Goal: Check status: Check status

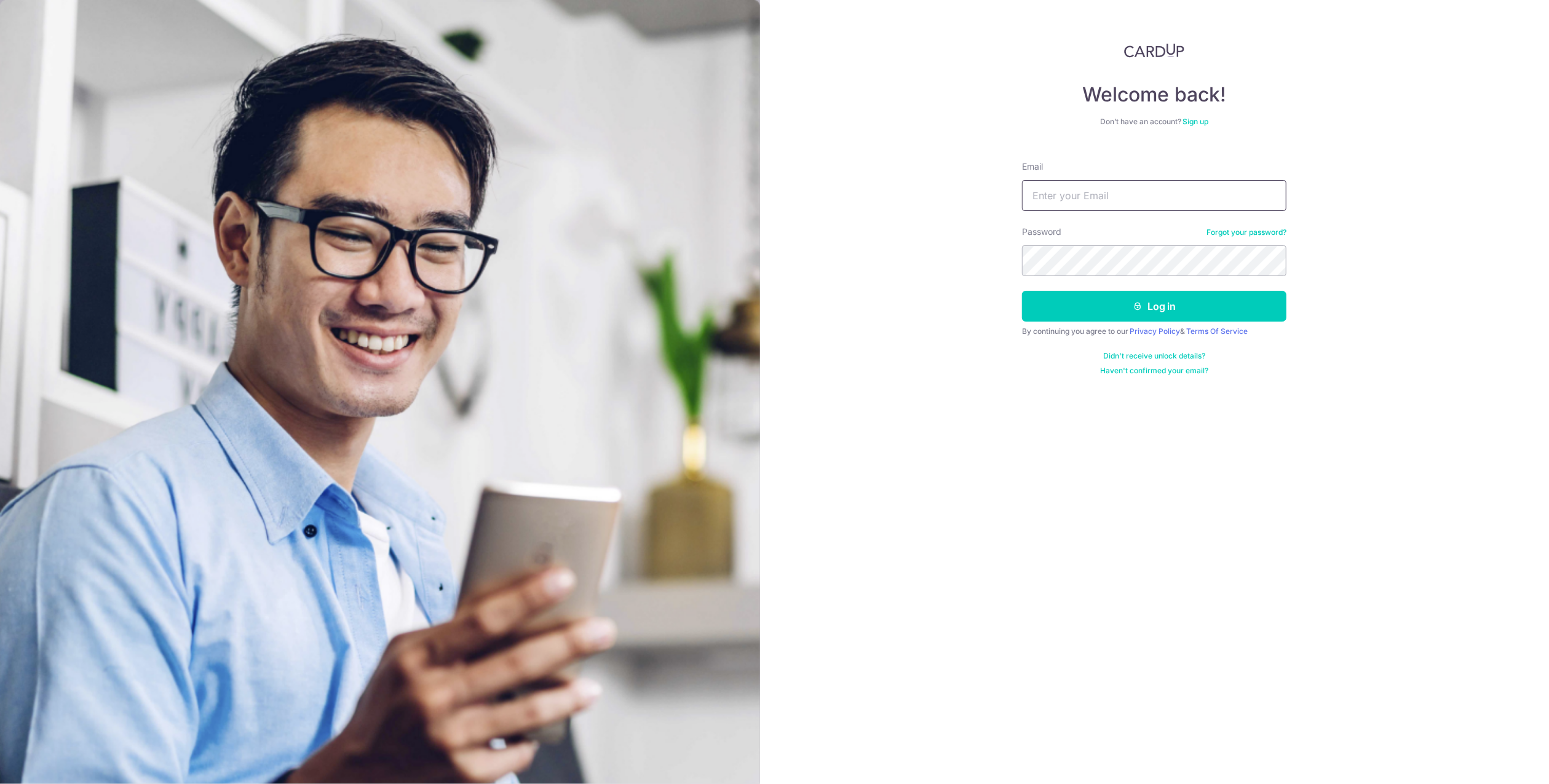
click at [1082, 205] on input "Email" at bounding box center [1154, 196] width 264 height 31
type input "[EMAIL_ADDRESS][DOMAIN_NAME]"
click at [1163, 302] on button "Log in" at bounding box center [1154, 306] width 264 height 31
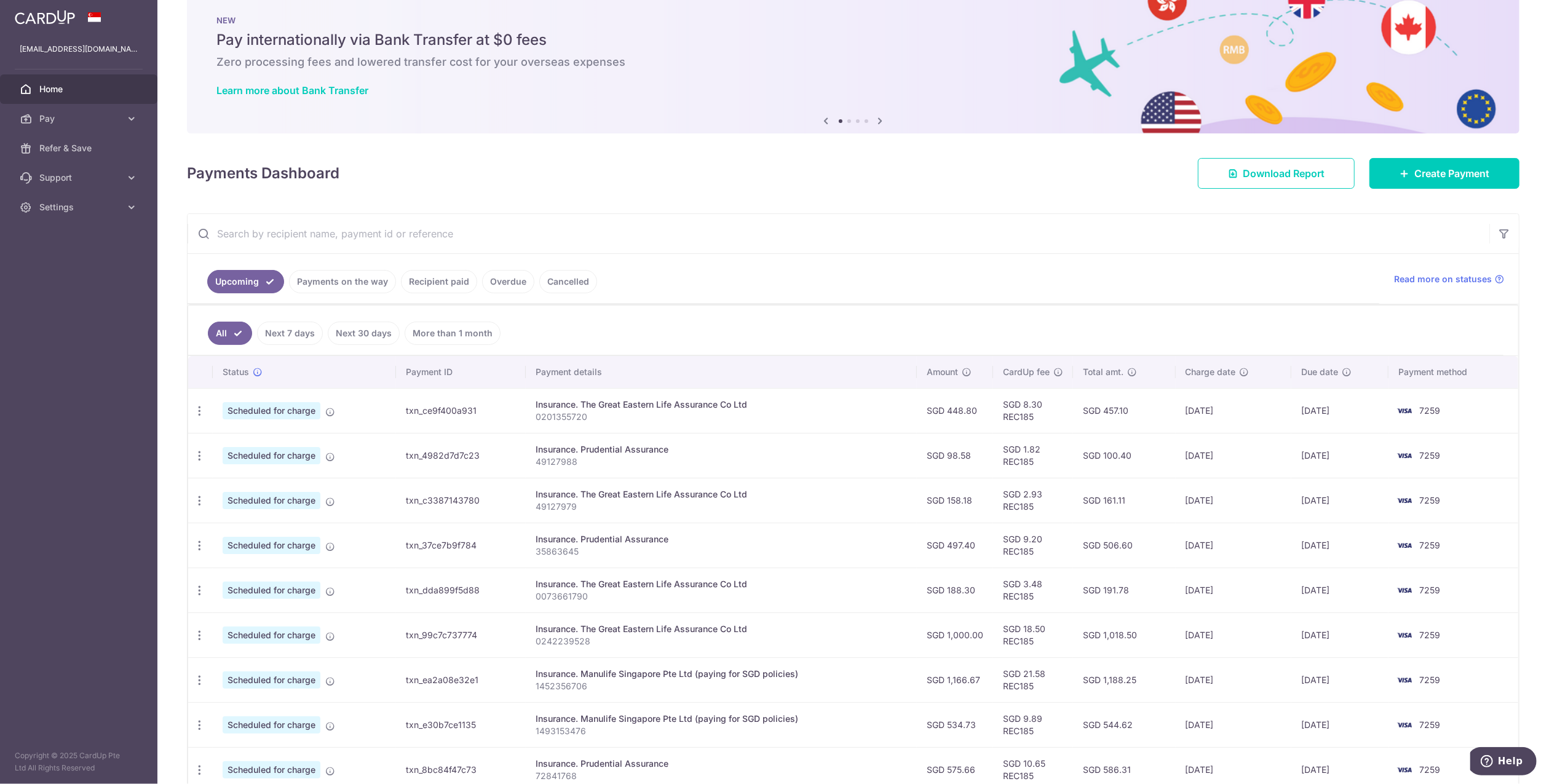
scroll to position [62, 0]
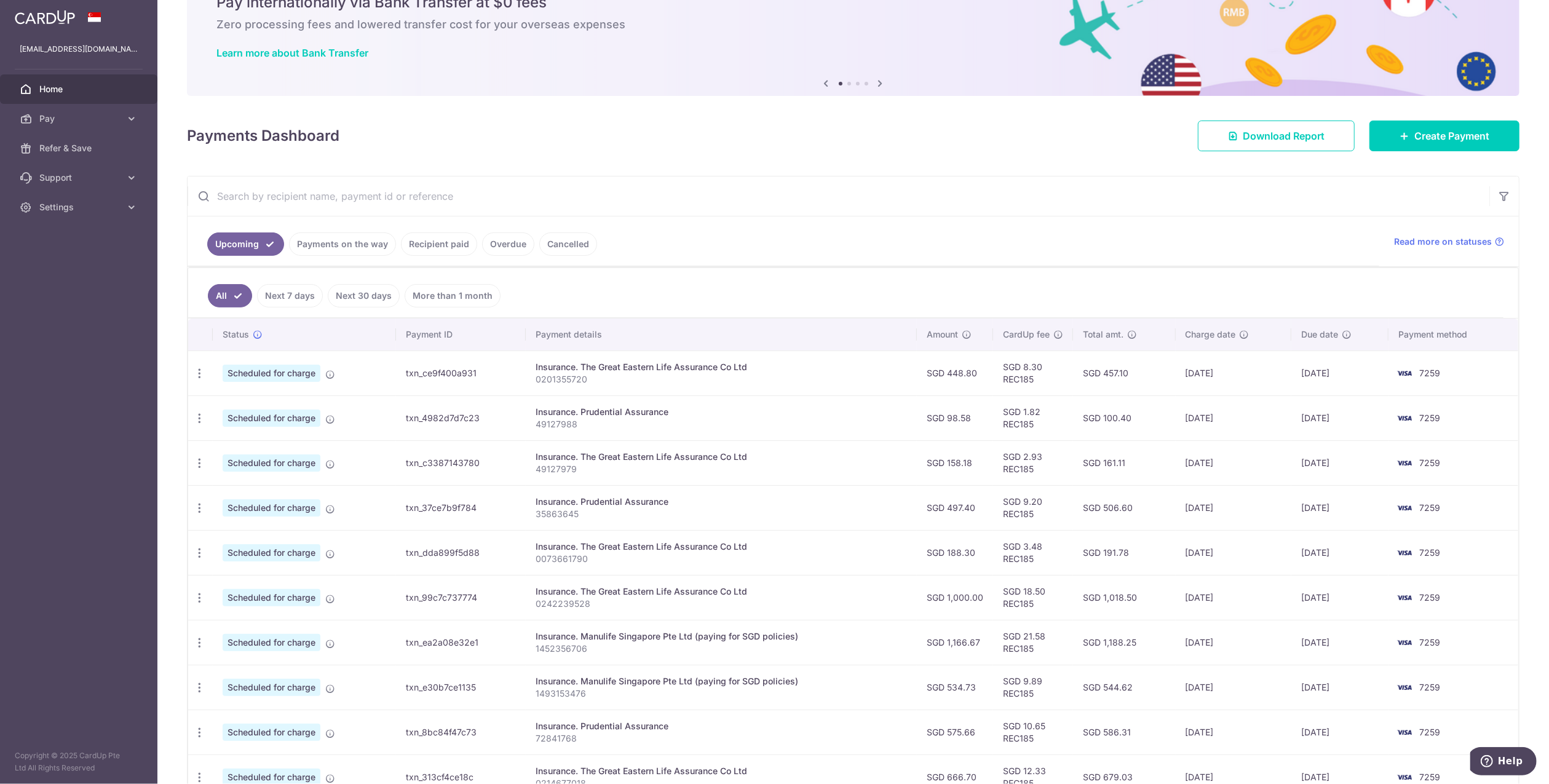
click at [338, 238] on link "Payments on the way" at bounding box center [342, 244] width 107 height 24
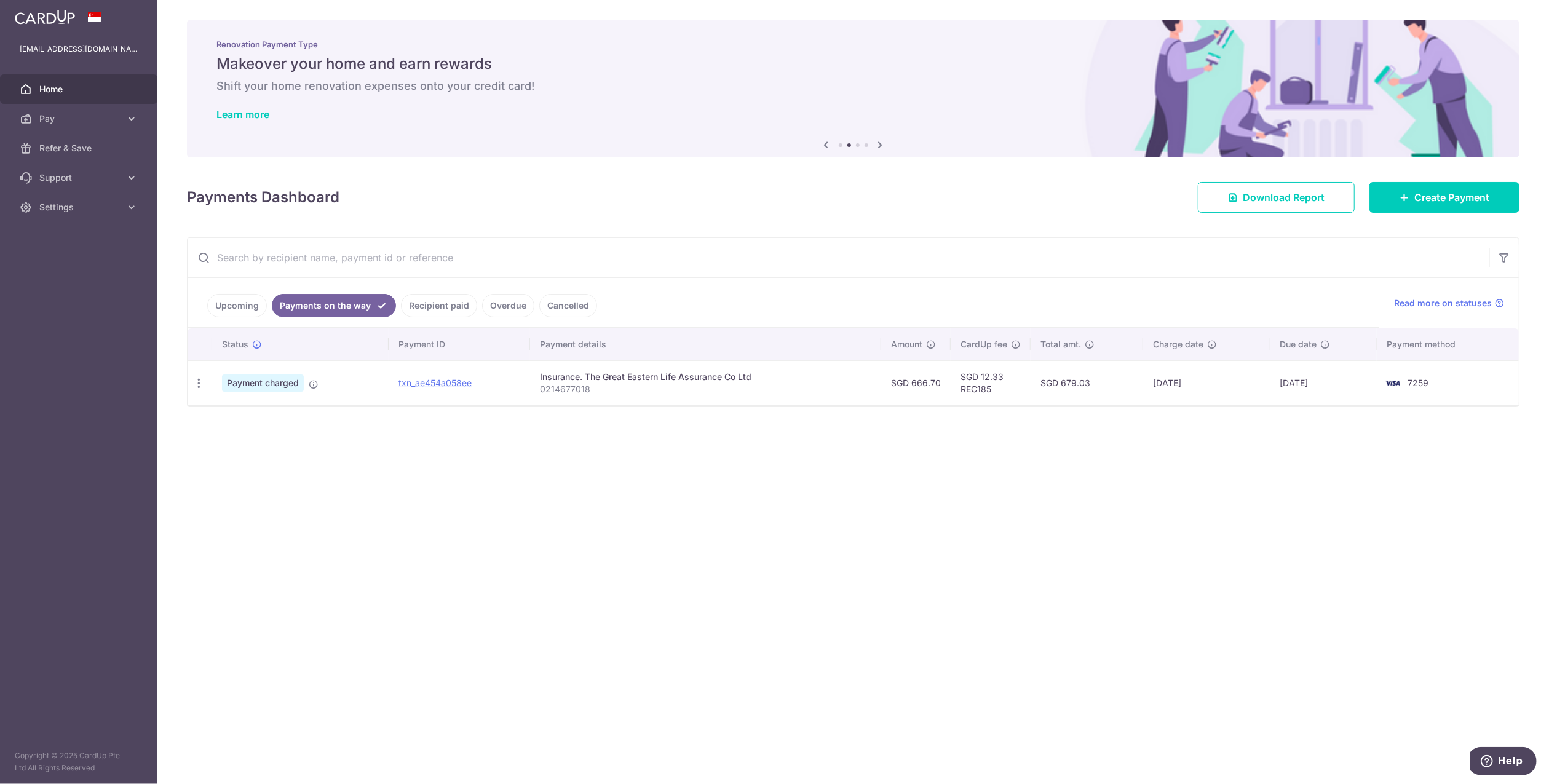
click at [426, 304] on link "Recipient paid" at bounding box center [439, 306] width 76 height 24
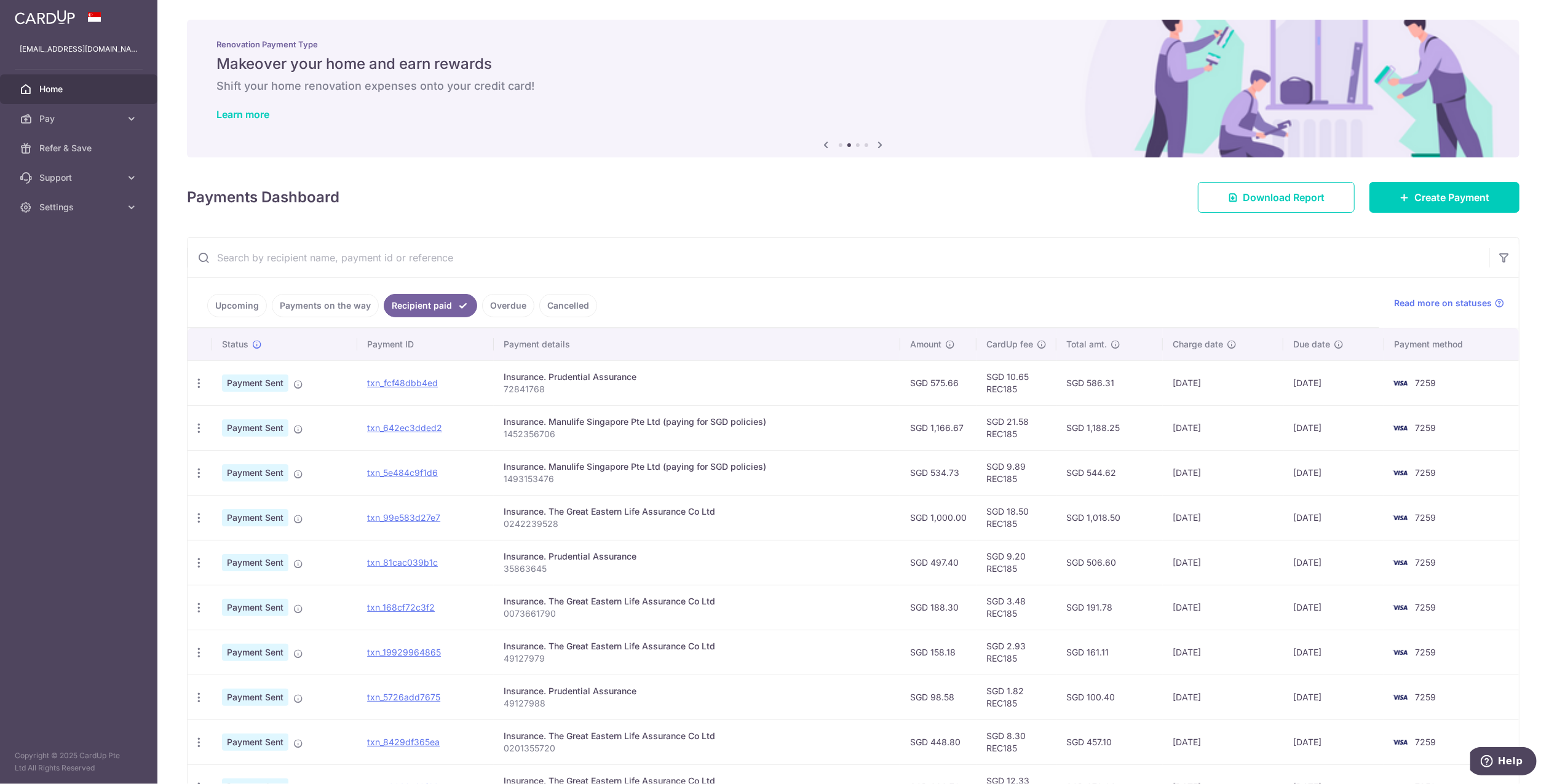
click at [240, 294] on link "Upcoming" at bounding box center [237, 306] width 60 height 24
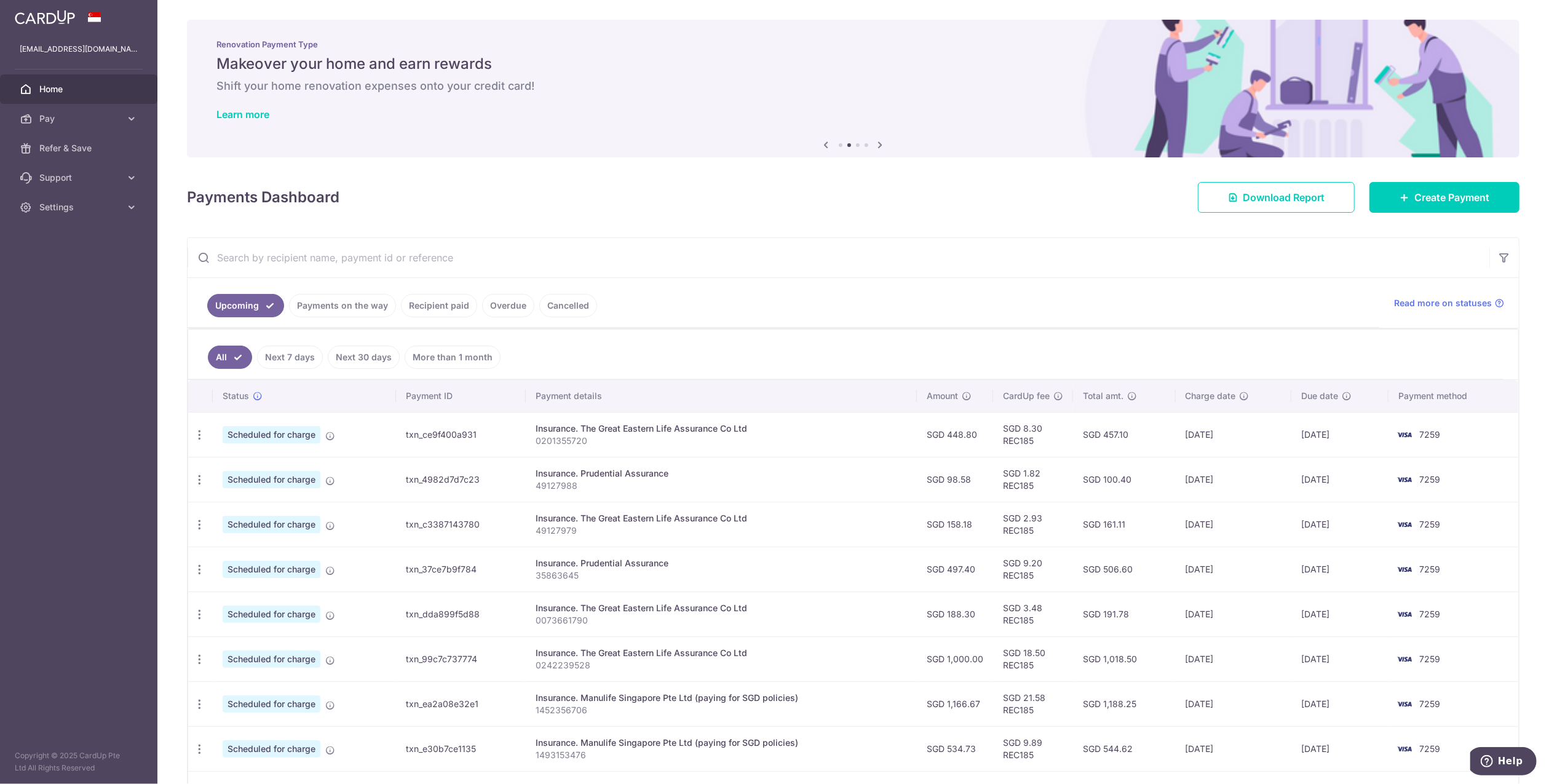
click at [334, 308] on link "Payments on the way" at bounding box center [342, 306] width 107 height 24
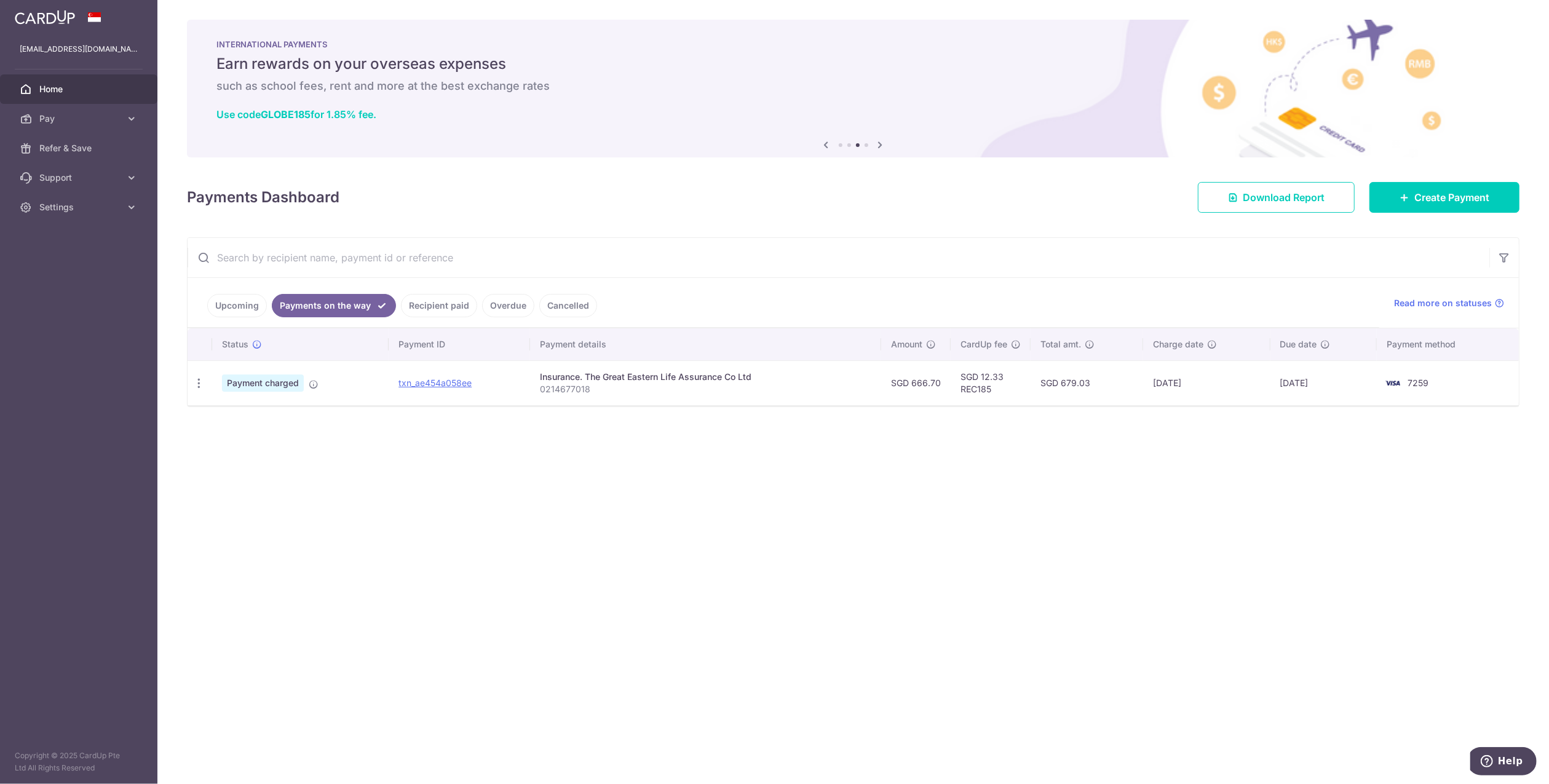
click at [231, 305] on link "Upcoming" at bounding box center [237, 306] width 60 height 24
